Goal: Find contact information: Find contact information

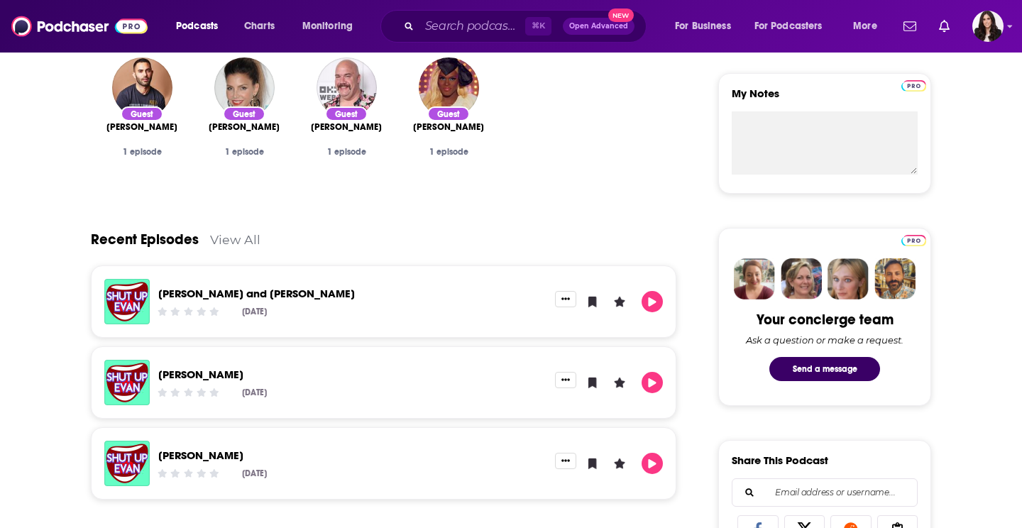
scroll to position [404, 0]
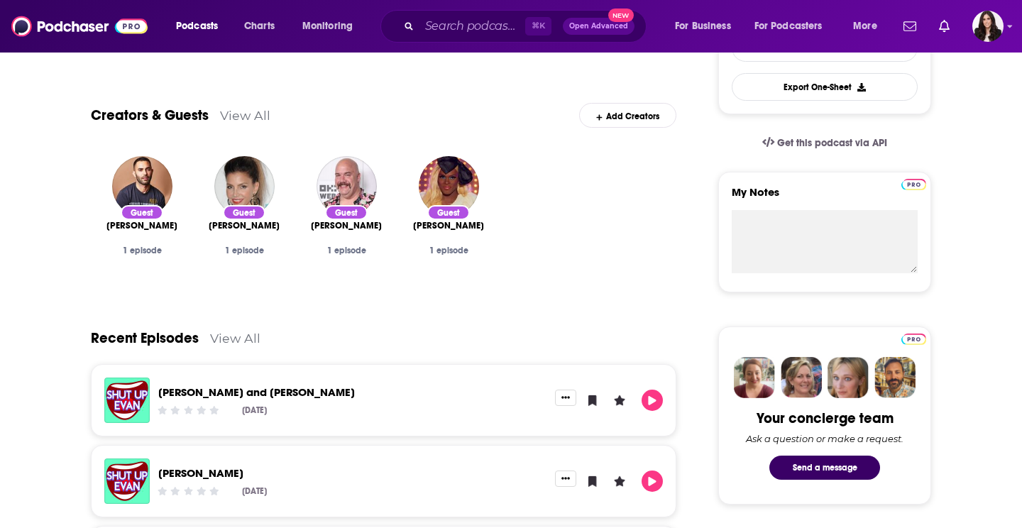
click at [227, 341] on link "View All" at bounding box center [235, 338] width 50 height 15
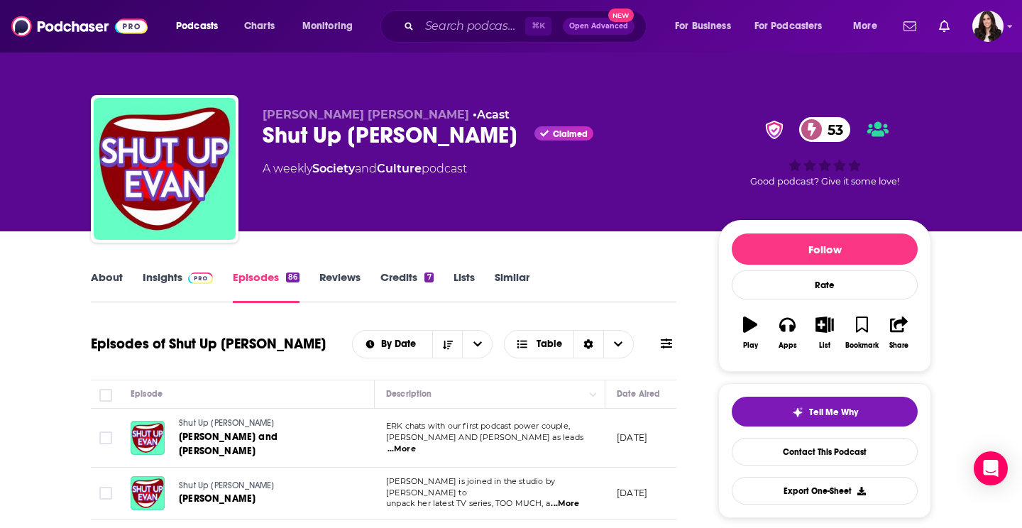
click at [178, 284] on link "Insights" at bounding box center [178, 286] width 70 height 33
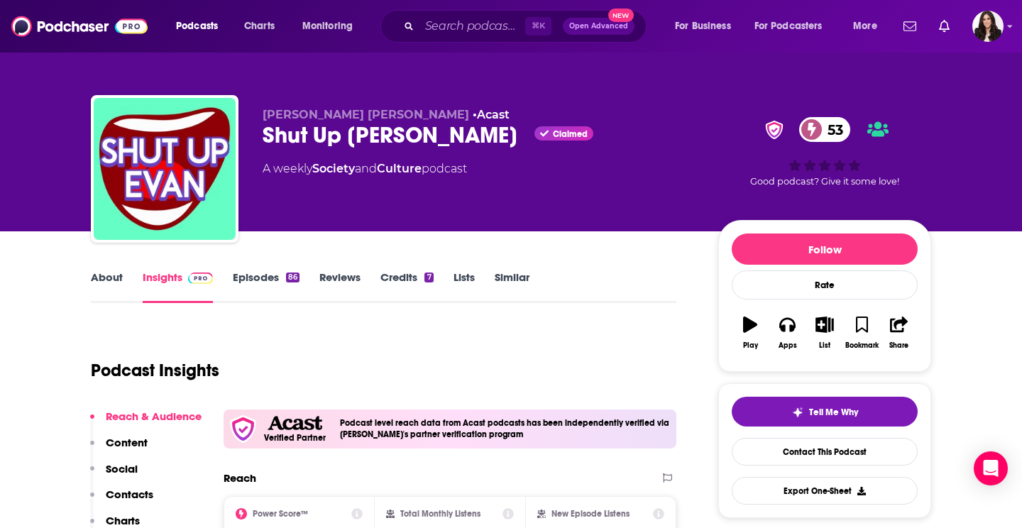
click at [104, 278] on link "About" at bounding box center [107, 286] width 32 height 33
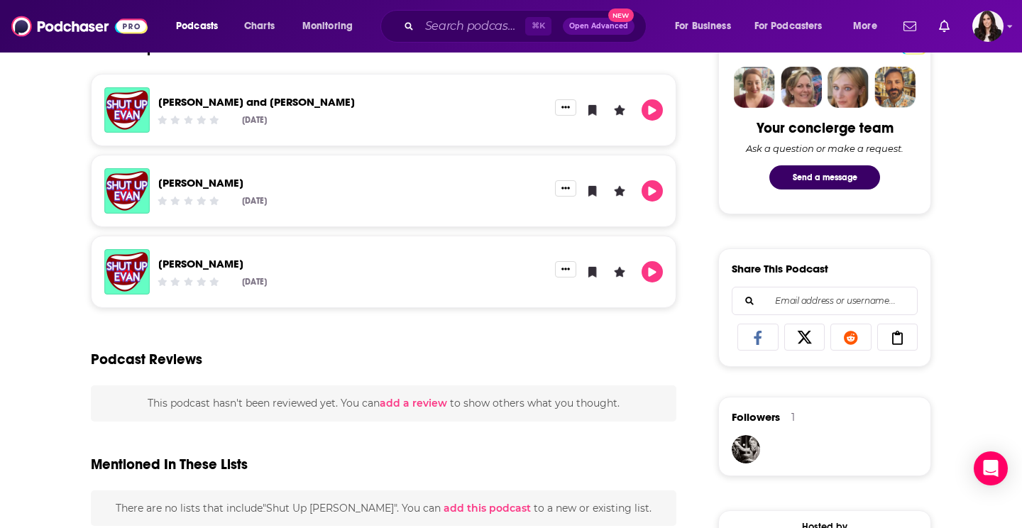
scroll to position [578, 0]
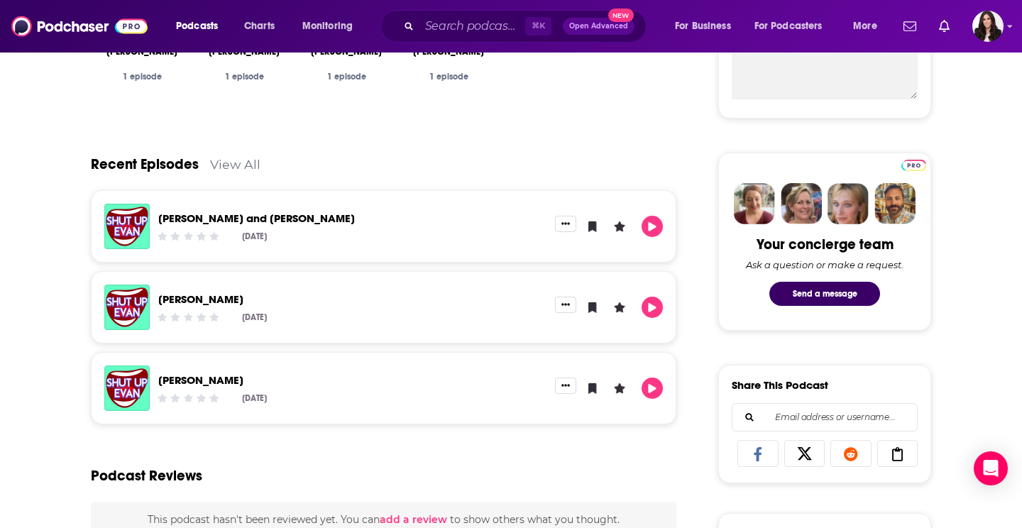
click at [242, 165] on link "View All" at bounding box center [235, 164] width 50 height 15
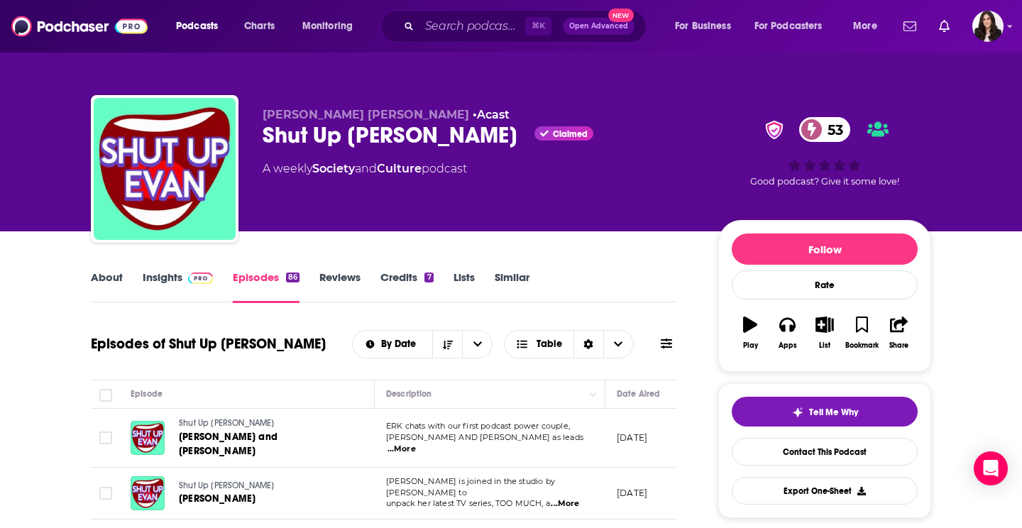
click at [111, 276] on link "About" at bounding box center [107, 286] width 32 height 33
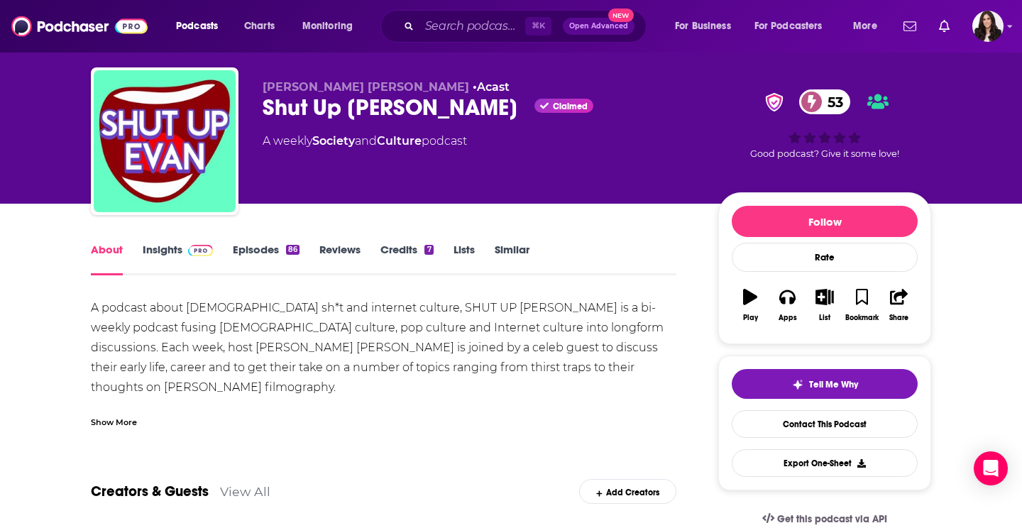
scroll to position [30, 0]
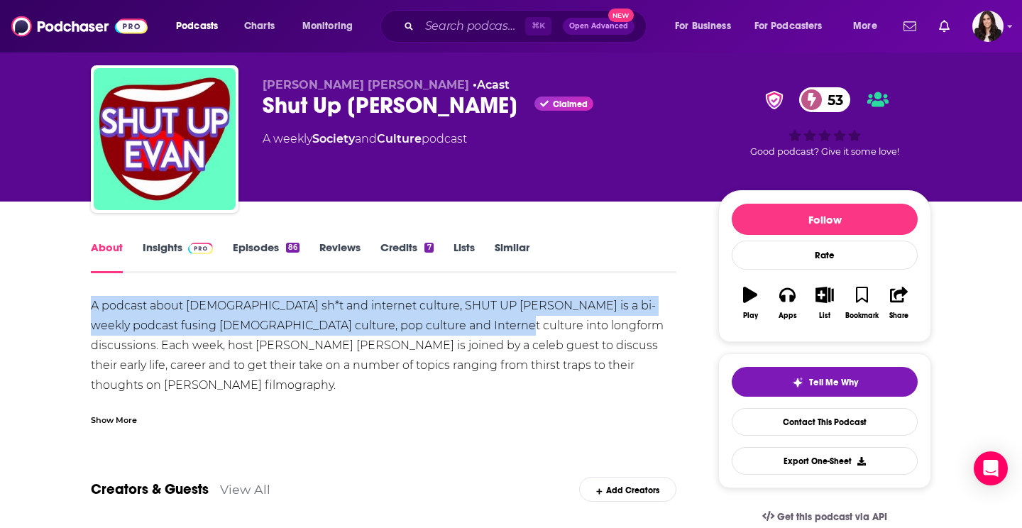
drag, startPoint x: 84, startPoint y: 295, endPoint x: 467, endPoint y: 331, distance: 384.9
copy div "A podcast about [DEMOGRAPHIC_DATA] sh*t and internet culture, SHUT UP [PERSON_N…"
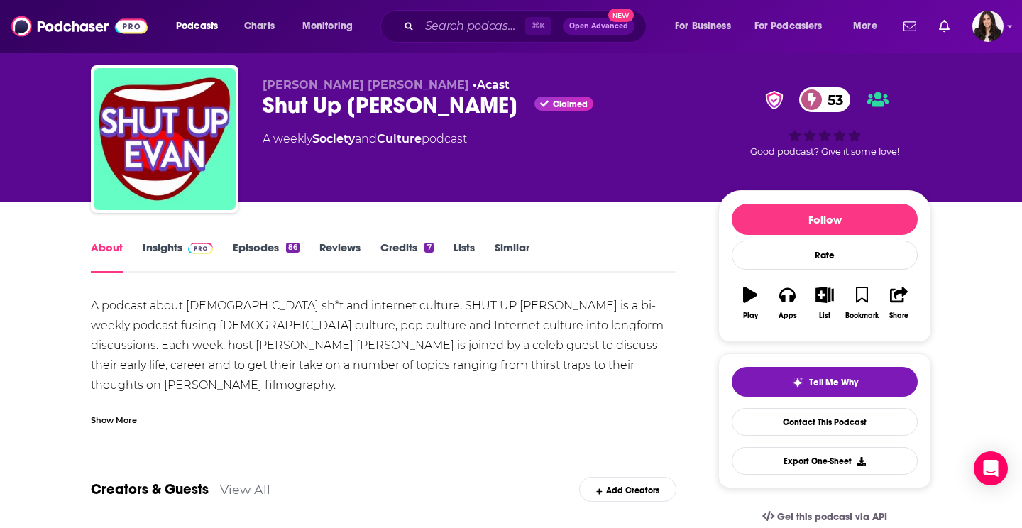
click at [177, 249] on link "Insights" at bounding box center [178, 257] width 70 height 33
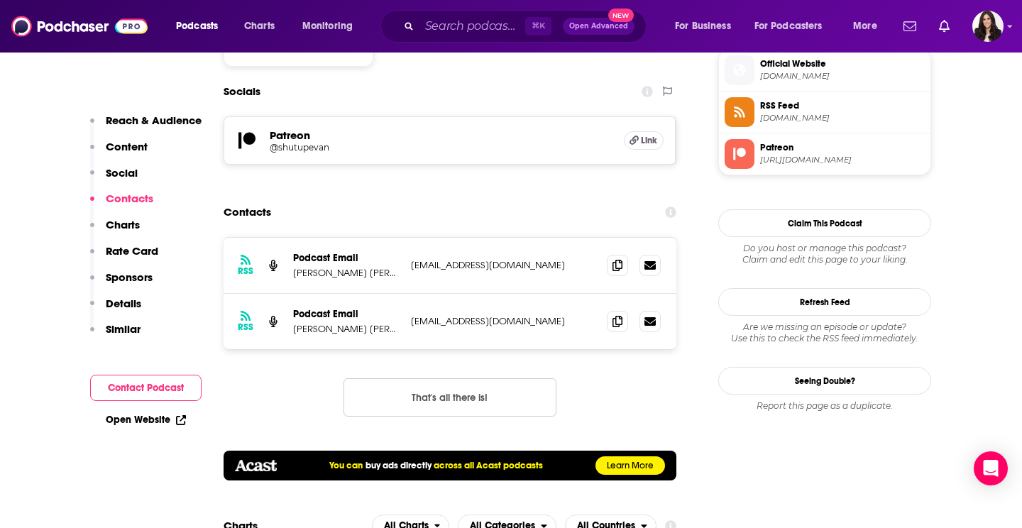
scroll to position [1283, 0]
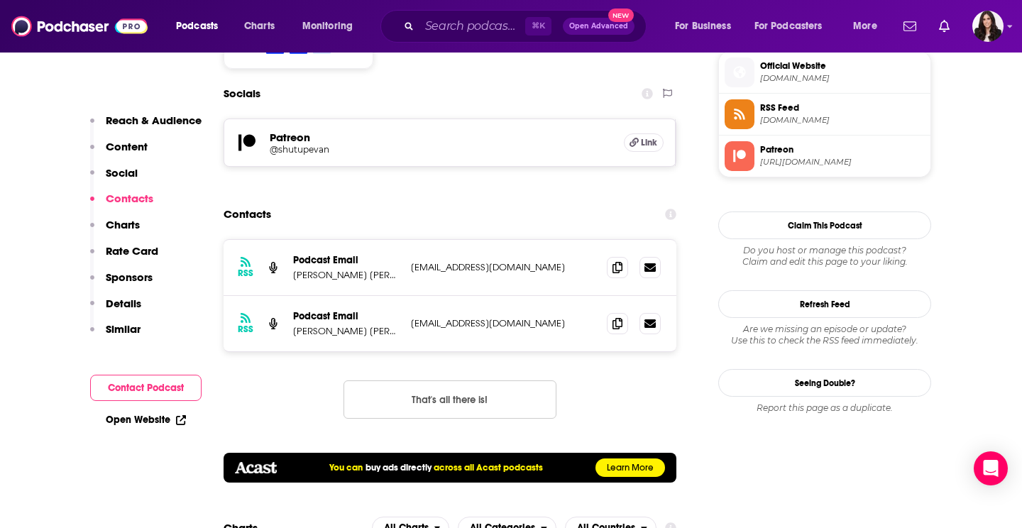
click at [353, 325] on p "[PERSON_NAME] [PERSON_NAME] & [PERSON_NAME]" at bounding box center [346, 331] width 106 height 12
click at [331, 325] on p "[PERSON_NAME] [PERSON_NAME] & [PERSON_NAME]" at bounding box center [346, 331] width 106 height 12
click at [324, 310] on p "Podcast Email" at bounding box center [346, 316] width 106 height 12
click at [326, 296] on div "RSS Podcast Email [PERSON_NAME] [PERSON_NAME] & [PERSON_NAME] [EMAIL_ADDRESS][D…" at bounding box center [450, 323] width 453 height 55
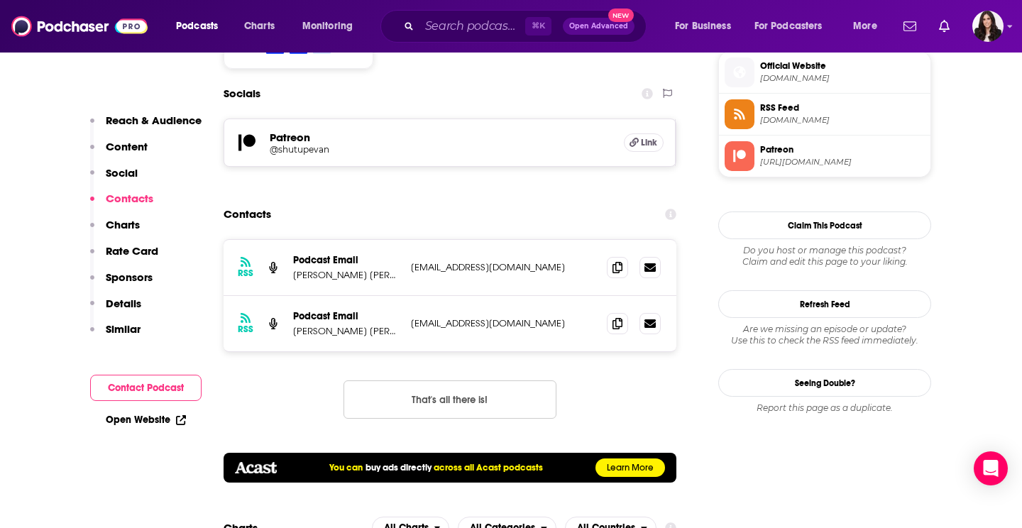
click at [488, 317] on p "[EMAIL_ADDRESS][DOMAIN_NAME]" at bounding box center [503, 323] width 185 height 12
drag, startPoint x: 372, startPoint y: 261, endPoint x: 419, endPoint y: 261, distance: 47.6
click at [419, 296] on div "RSS Podcast Email [PERSON_NAME] [PERSON_NAME] & [PERSON_NAME] [EMAIL_ADDRESS][D…" at bounding box center [450, 323] width 453 height 55
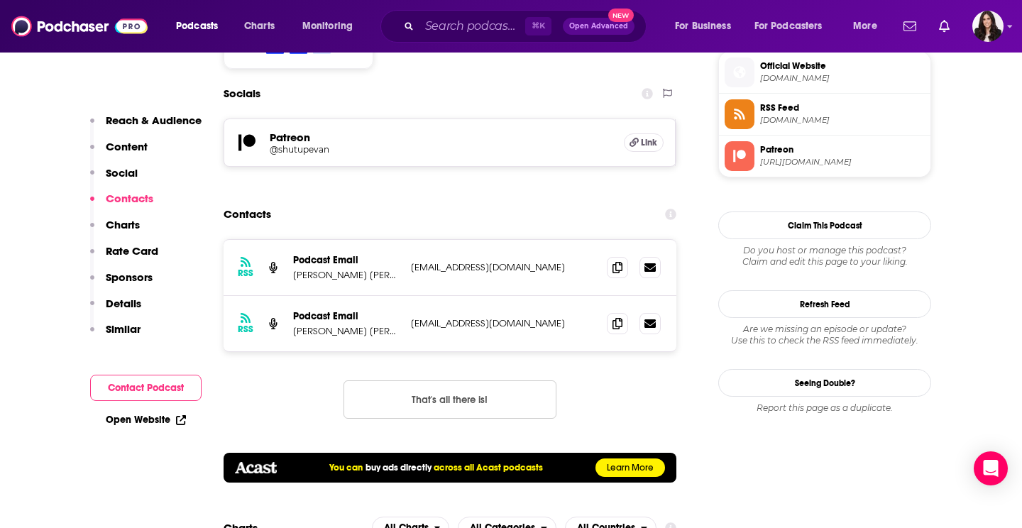
click at [339, 325] on p "[PERSON_NAME] [PERSON_NAME] & [PERSON_NAME]" at bounding box center [346, 331] width 106 height 12
click at [614, 317] on icon at bounding box center [618, 322] width 10 height 11
click at [418, 296] on div "RSS Podcast Email [PERSON_NAME] [PERSON_NAME] & [PERSON_NAME] [EMAIL_ADDRESS][D…" at bounding box center [450, 323] width 453 height 55
click at [349, 325] on p "[PERSON_NAME] [PERSON_NAME] & [PERSON_NAME]" at bounding box center [346, 331] width 106 height 12
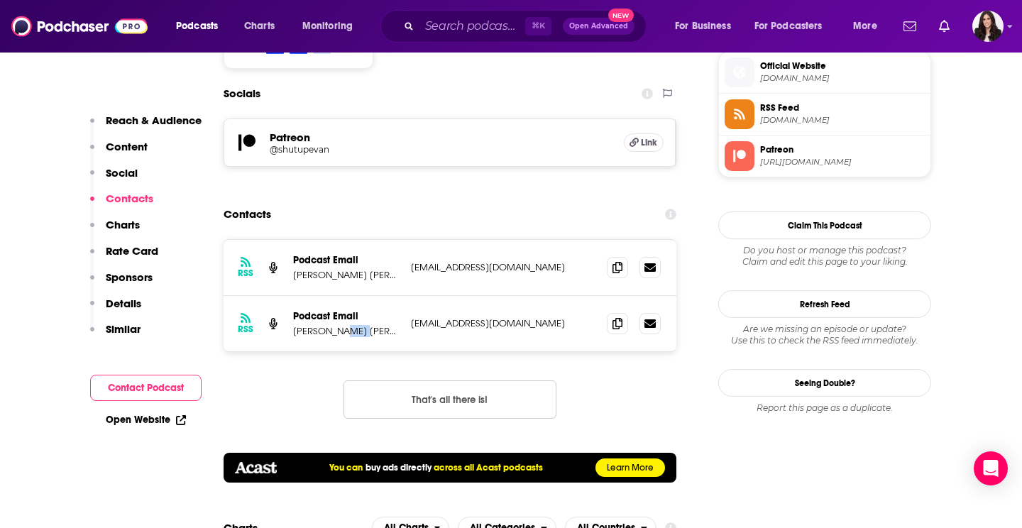
click at [349, 325] on p "[PERSON_NAME] [PERSON_NAME] & [PERSON_NAME]" at bounding box center [346, 331] width 106 height 12
click at [346, 325] on p "[PERSON_NAME] [PERSON_NAME] & [PERSON_NAME]" at bounding box center [346, 331] width 106 height 12
drag, startPoint x: 349, startPoint y: 258, endPoint x: 403, endPoint y: 268, distance: 55.7
click at [408, 296] on div "RSS Podcast Email [PERSON_NAME] [PERSON_NAME] & [PERSON_NAME] [EMAIL_ADDRESS][D…" at bounding box center [450, 323] width 453 height 55
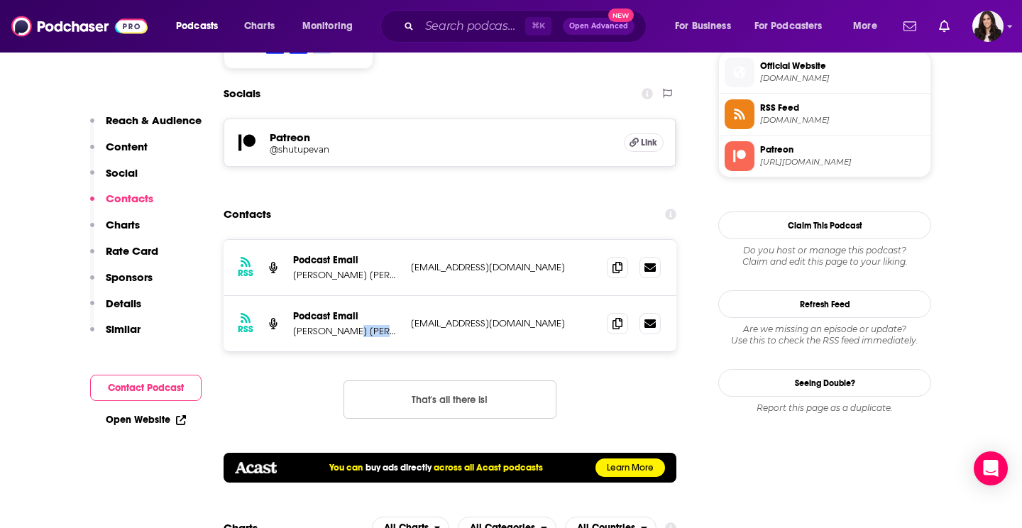
click at [403, 296] on div "RSS Podcast Email [PERSON_NAME] [PERSON_NAME] & [PERSON_NAME] [EMAIL_ADDRESS][D…" at bounding box center [450, 323] width 453 height 55
drag, startPoint x: 388, startPoint y: 265, endPoint x: 412, endPoint y: 266, distance: 24.1
click at [412, 296] on div "RSS Podcast Email [PERSON_NAME] [PERSON_NAME] & [PERSON_NAME] [EMAIL_ADDRESS][D…" at bounding box center [450, 323] width 453 height 55
click at [385, 325] on p "[PERSON_NAME] [PERSON_NAME] & [PERSON_NAME]" at bounding box center [346, 331] width 106 height 12
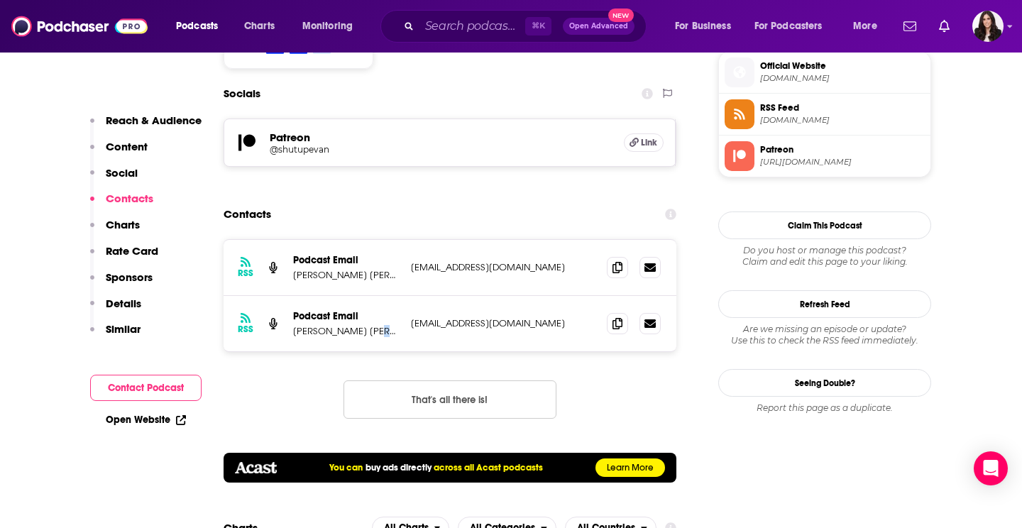
click at [385, 325] on p "[PERSON_NAME] [PERSON_NAME] & [PERSON_NAME]" at bounding box center [346, 331] width 106 height 12
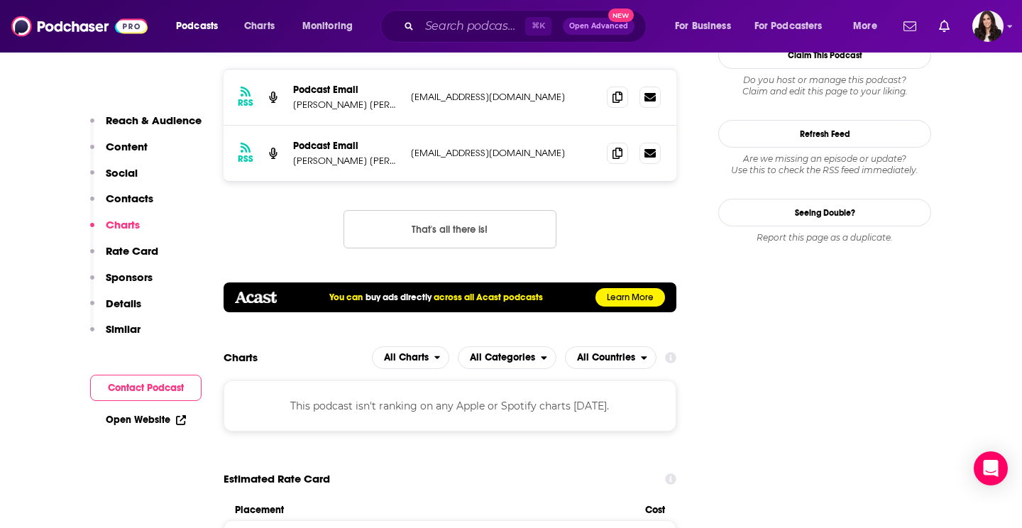
scroll to position [1302, 0]
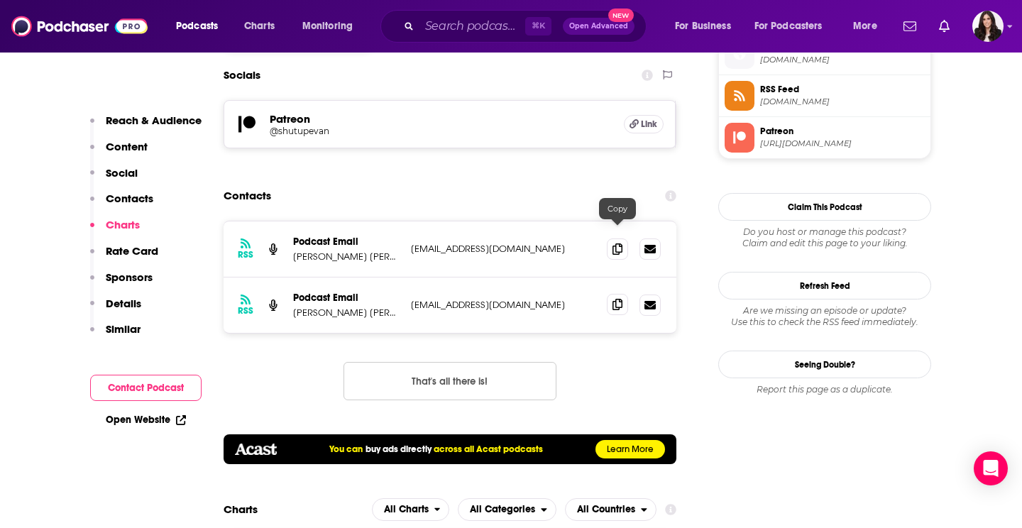
click at [616, 294] on span at bounding box center [617, 304] width 21 height 21
click at [611, 238] on span at bounding box center [617, 248] width 21 height 21
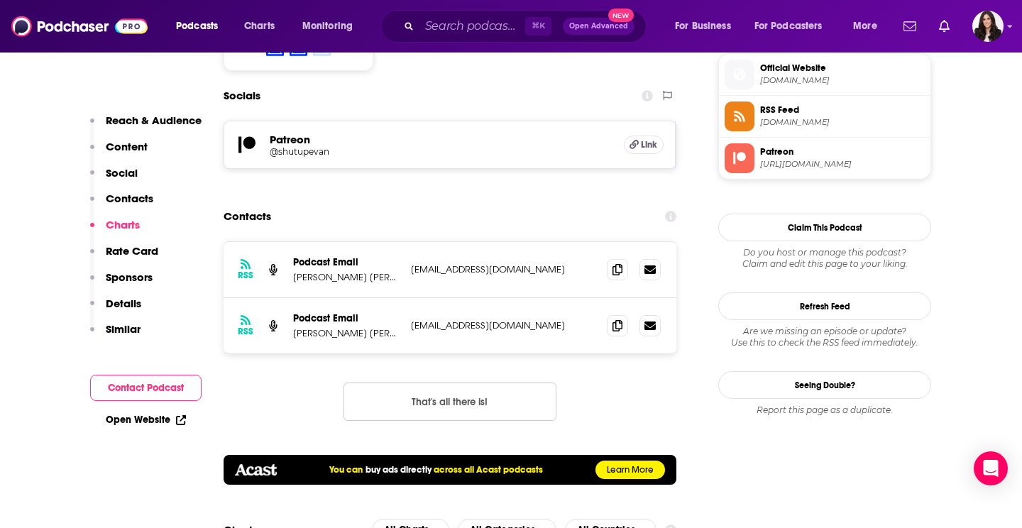
scroll to position [1245, 0]
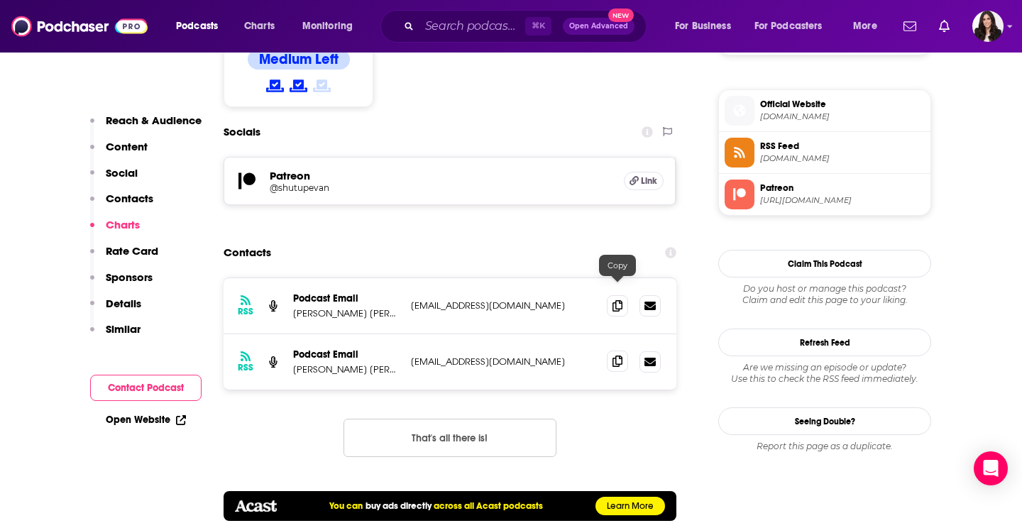
click at [613, 356] on icon at bounding box center [618, 361] width 10 height 11
